Goal: Find specific page/section: Locate a particular part of the current website

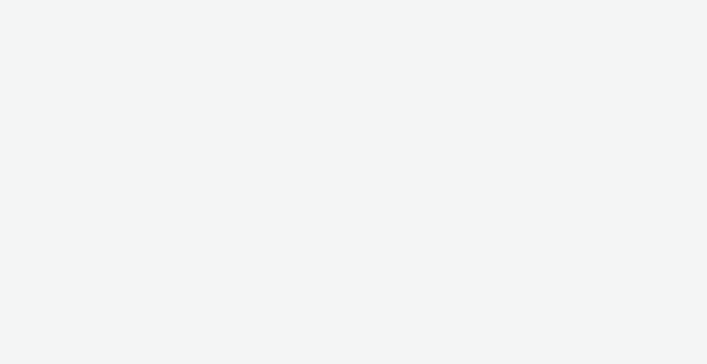
select select "2fc77e36-bb93-4aa3-9dff-dcb08e02eac6"
select select "2405a9d4-3350-4458-8d06-44f78962fa76"
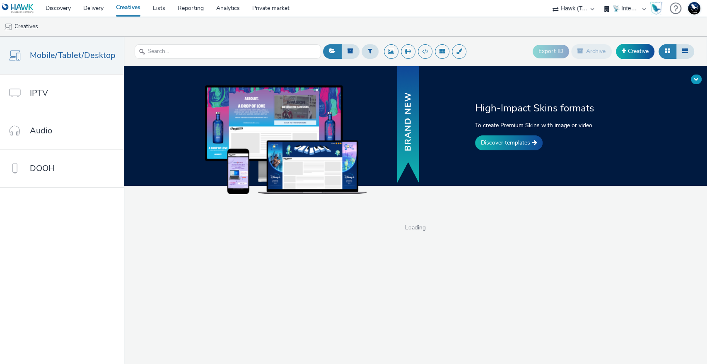
click at [699, 76] on button at bounding box center [696, 80] width 11 height 10
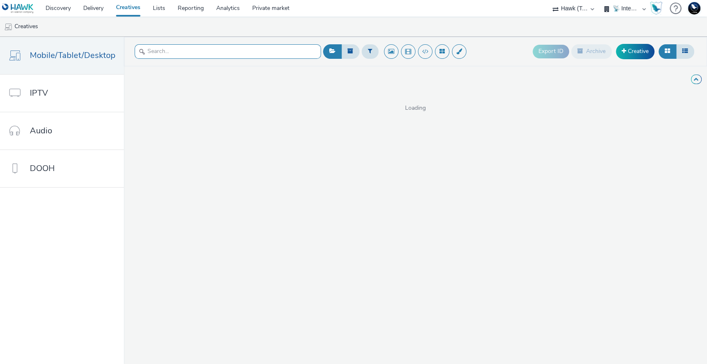
click at [245, 56] on input "text" at bounding box center [228, 51] width 186 height 14
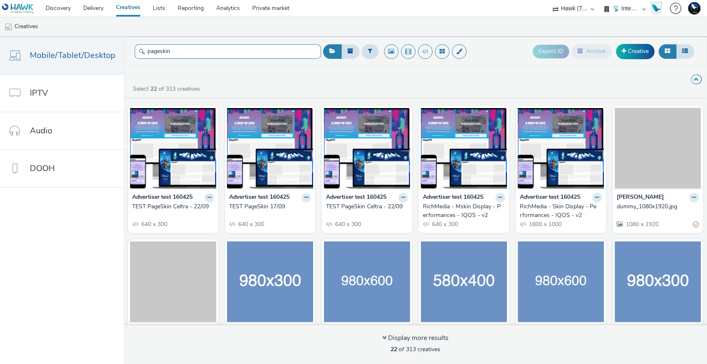
type input "pageskin"
click at [167, 201] on strong "Advertiser test 160425" at bounding box center [162, 198] width 60 height 10
click at [176, 205] on div "TEST PageSkin Celtra - 22/09" at bounding box center [171, 207] width 79 height 8
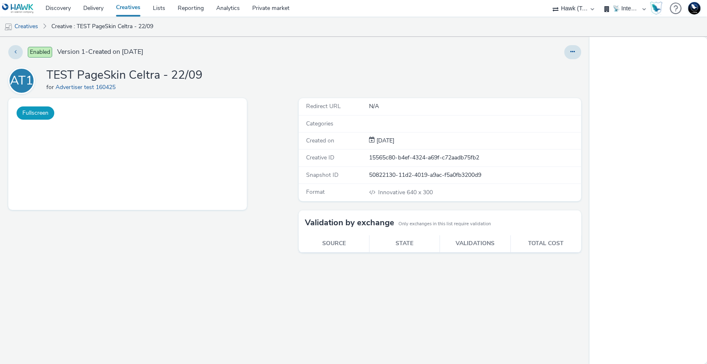
click at [30, 110] on button "Fullscreen" at bounding box center [36, 112] width 38 height 13
click at [35, 114] on button "Fullscreen" at bounding box center [36, 112] width 38 height 13
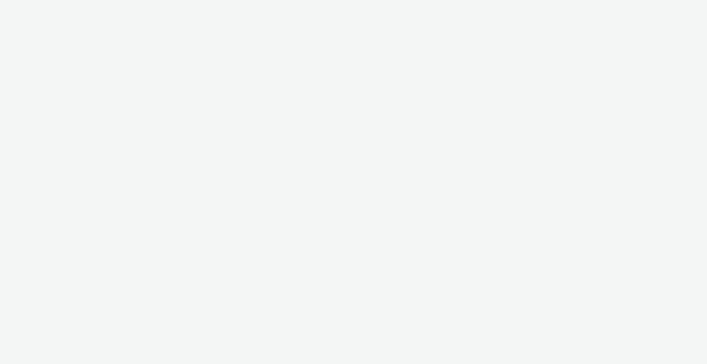
select select "2fc77e36-bb93-4aa3-9dff-dcb08e02eac6"
select select "2405a9d4-3350-4458-8d06-44f78962fa76"
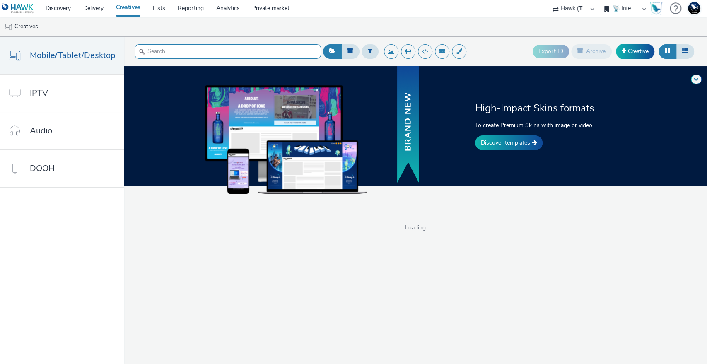
click at [192, 45] on input "text" at bounding box center [228, 51] width 186 height 14
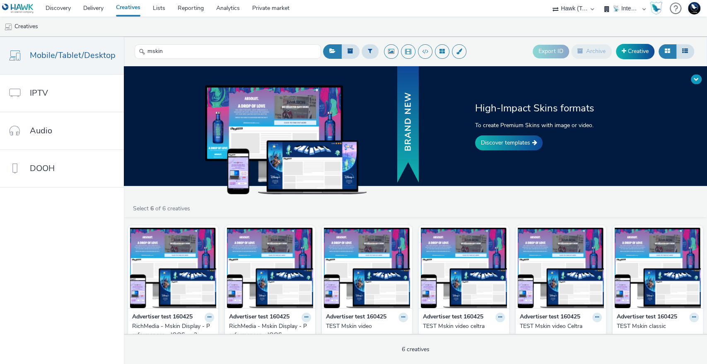
click at [698, 77] on span at bounding box center [696, 79] width 5 height 5
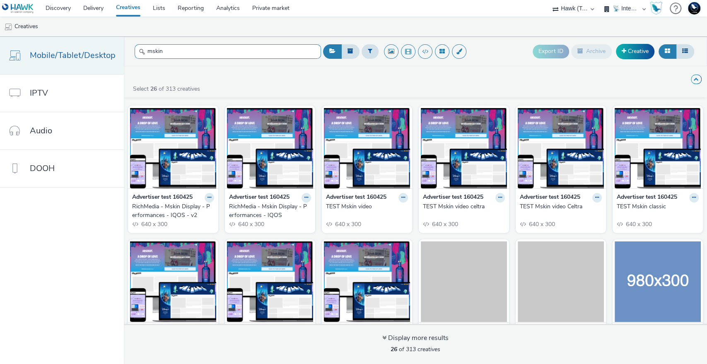
drag, startPoint x: 173, startPoint y: 53, endPoint x: 104, endPoint y: 53, distance: 68.8
click at [104, 53] on div "Mobile/Tablet/Desktop IPTV Audio DOOH mskin Export ID Archive Creative High-Imp…" at bounding box center [353, 200] width 707 height 327
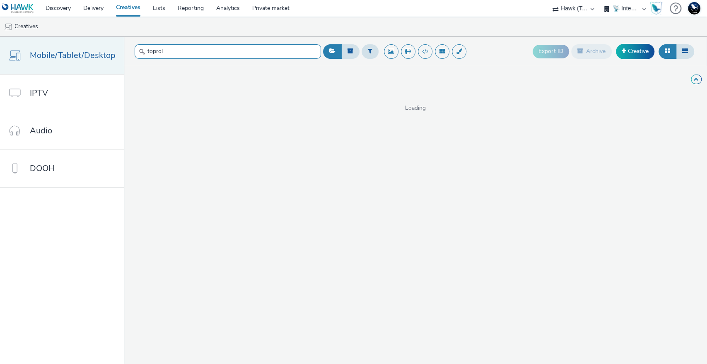
type input "toproll"
